Goal: Task Accomplishment & Management: Manage account settings

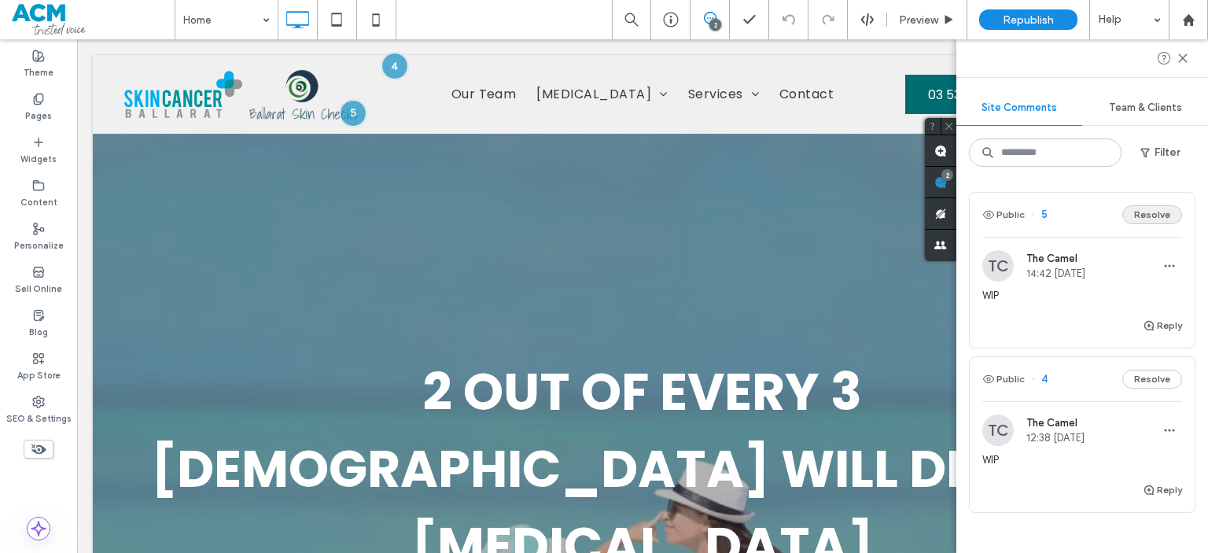
click at [1153, 219] on button "Resolve" at bounding box center [1152, 214] width 60 height 19
click at [1152, 213] on button "Resolve" at bounding box center [1152, 214] width 60 height 19
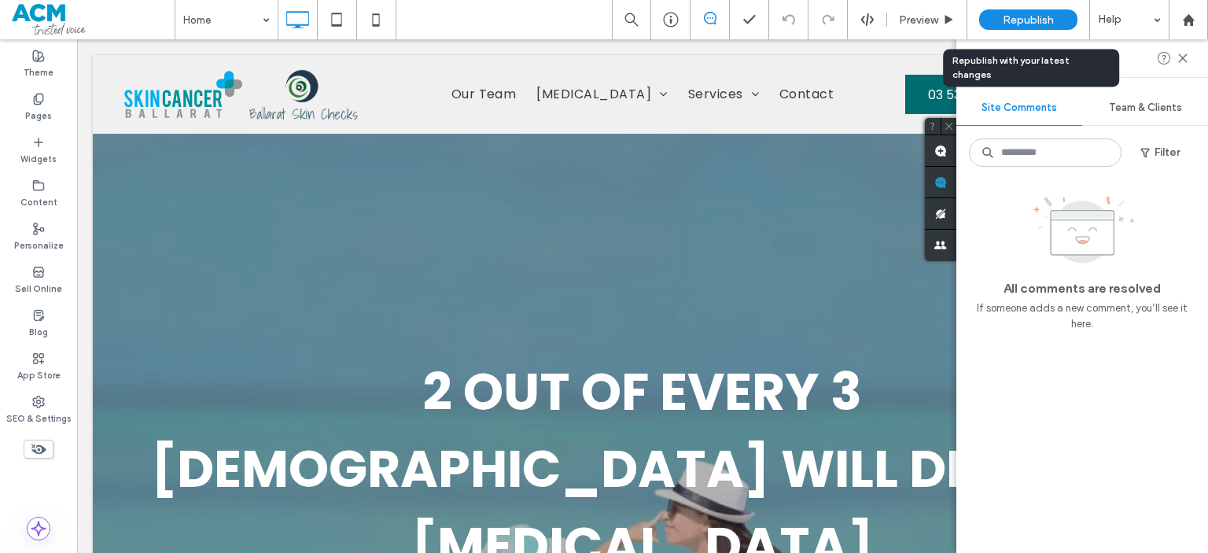
click at [1047, 15] on span "Republish" at bounding box center [1028, 19] width 51 height 13
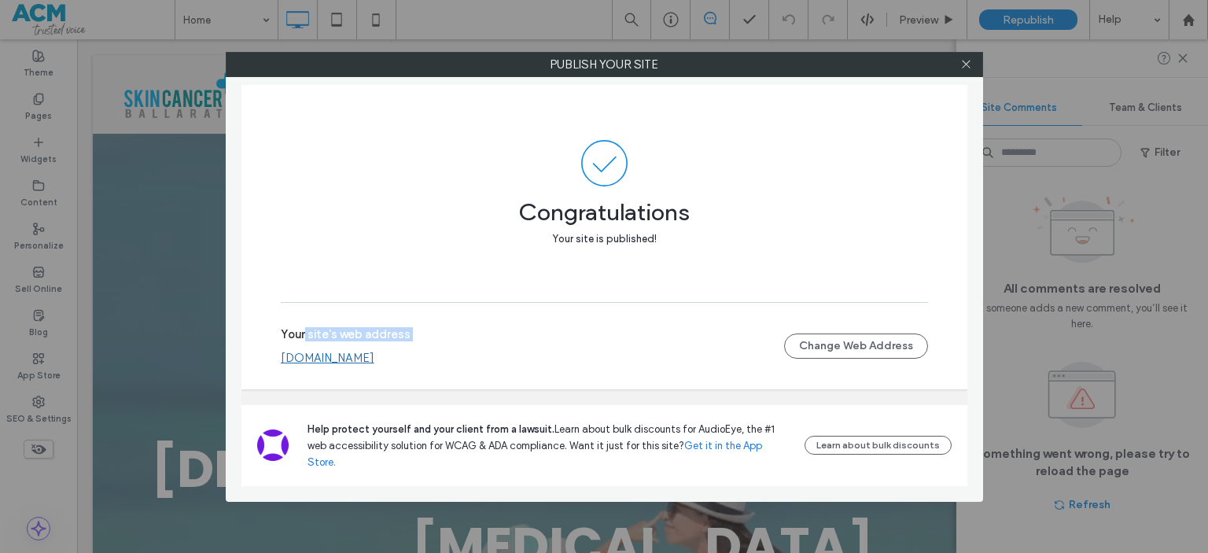
drag, startPoint x: 468, startPoint y: 372, endPoint x: 319, endPoint y: 357, distance: 150.2
click at [305, 360] on div "Your site's web address www.skincancerballarat.com.au" at bounding box center [532, 346] width 503 height 38
click at [516, 347] on div "Your site's web address www.skincancerballarat.com.au" at bounding box center [532, 346] width 503 height 38
click at [374, 365] on link "www.skincancerballarat.com.au" at bounding box center [328, 358] width 94 height 14
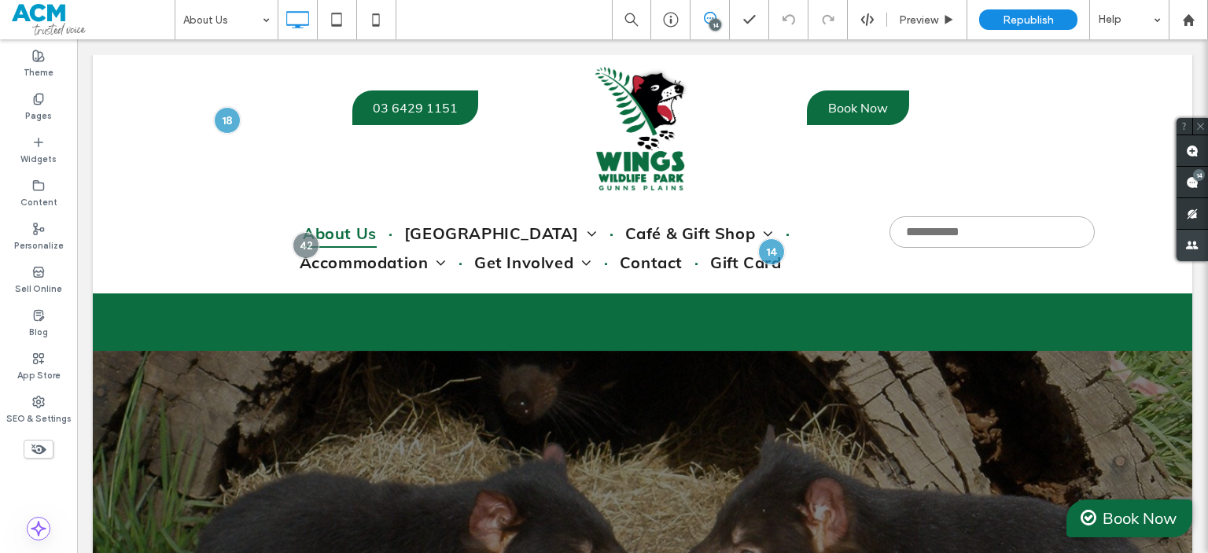
click at [1188, 191] on span at bounding box center [1192, 182] width 31 height 31
click at [1196, 180] on div "14" at bounding box center [1199, 175] width 12 height 12
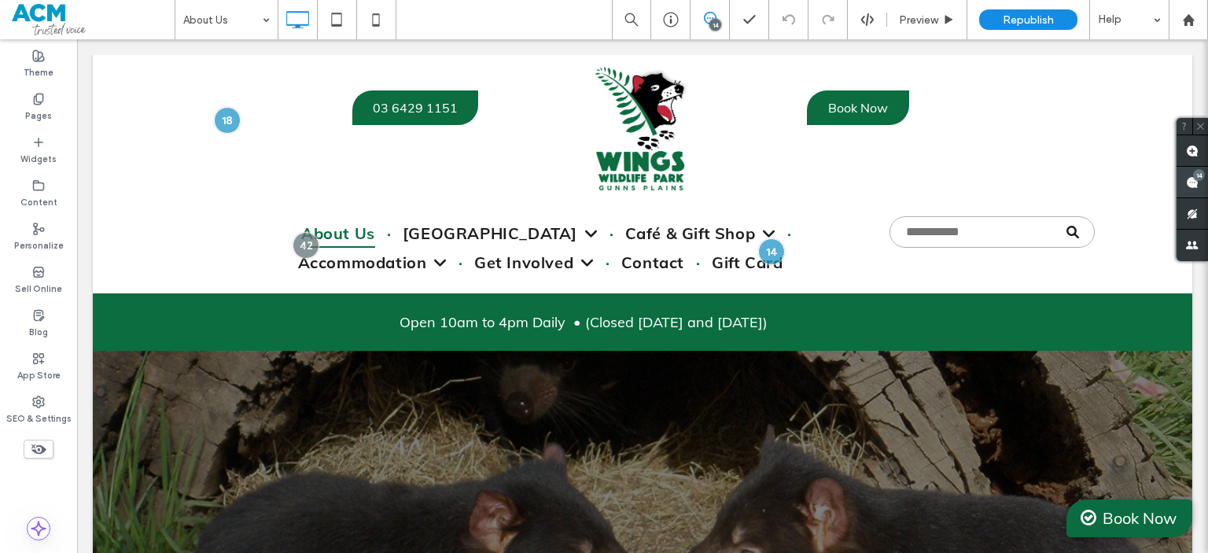
click at [1189, 183] on use at bounding box center [1192, 182] width 13 height 13
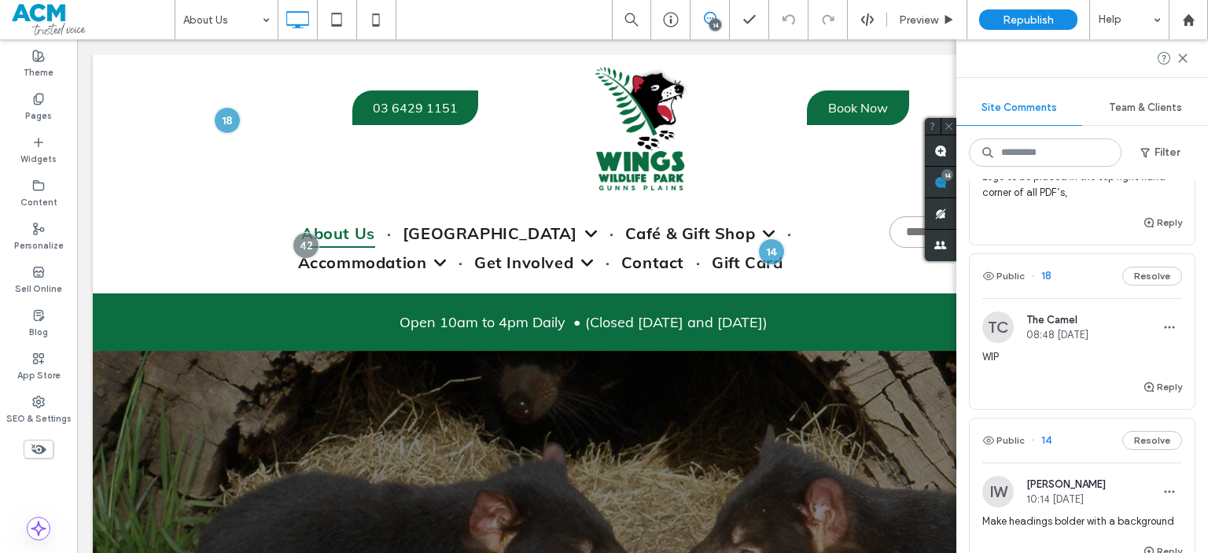
scroll to position [1652, 0]
click at [1140, 289] on button "Resolve" at bounding box center [1152, 279] width 60 height 19
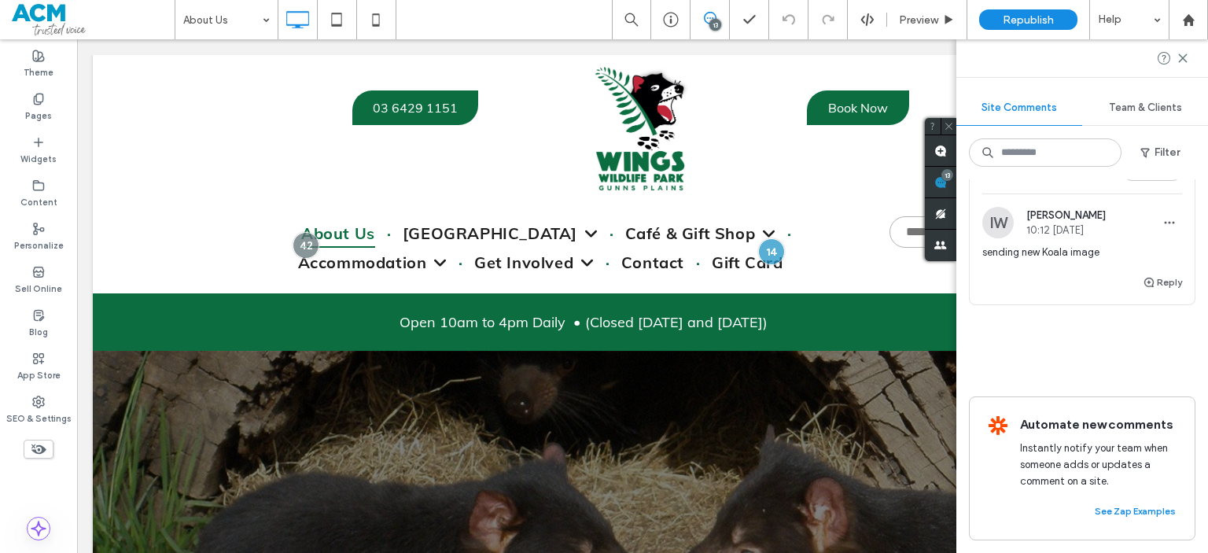
scroll to position [2309, 0]
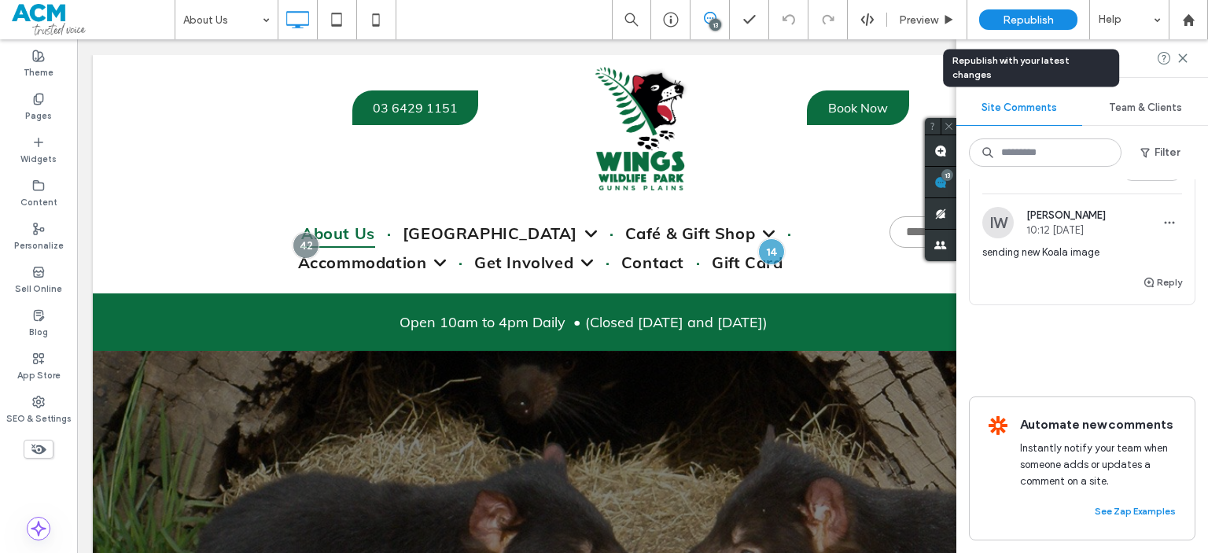
click at [1030, 28] on div "Republish" at bounding box center [1028, 19] width 98 height 20
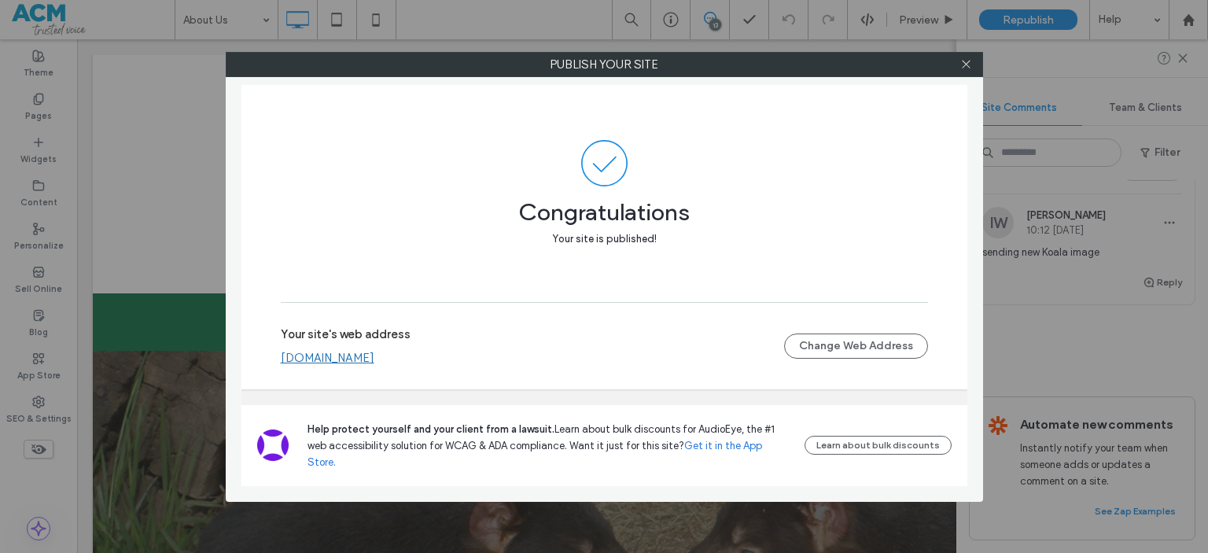
click at [374, 365] on link "www.wingswildlifepark.com.au" at bounding box center [328, 358] width 94 height 14
